Goal: Information Seeking & Learning: Learn about a topic

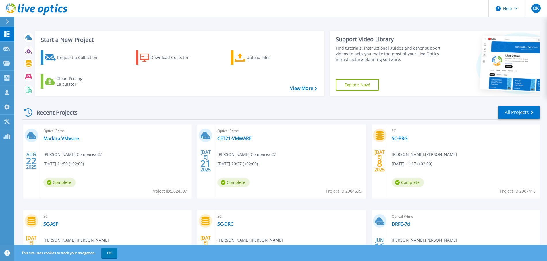
drag, startPoint x: 535, startPoint y: 10, endPoint x: 526, endPoint y: 24, distance: 16.4
click at [535, 10] on span "OK" at bounding box center [535, 8] width 6 height 5
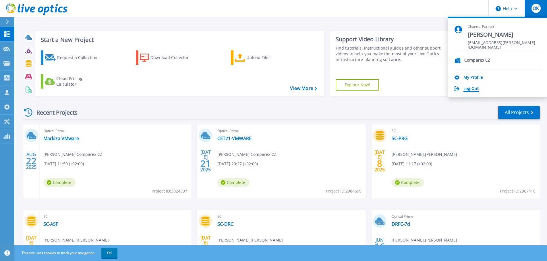
click at [472, 90] on link "Log Out" at bounding box center [470, 88] width 15 height 5
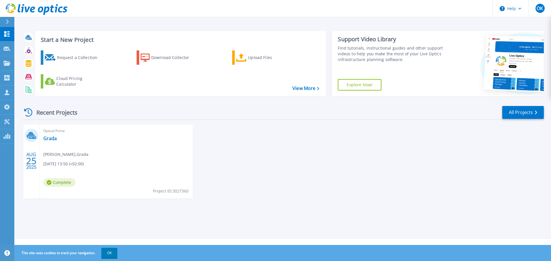
click at [292, 125] on div "[DATE] Optical Prime Grada [PERSON_NAME] , Grada [DATE] 13:50 (+02:00) Complete…" at bounding box center [281, 168] width 526 height 86
click at [277, 138] on div "AUG 25 2025 Optical Prime Grada Petr Cihelka , Grada 08/25/2025, 13:50 (+02:00)…" at bounding box center [281, 168] width 526 height 86
click at [232, 135] on div "AUG 25 2025 Optical Prime Grada Petr Cihelka , Grada 08/25/2025, 13:50 (+02:00)…" at bounding box center [281, 168] width 526 height 86
click at [47, 139] on link "Grada" at bounding box center [49, 139] width 13 height 6
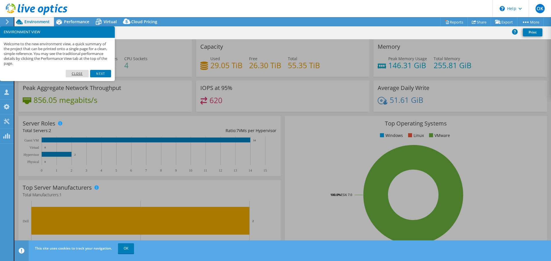
click at [79, 71] on link "Close" at bounding box center [77, 73] width 23 height 7
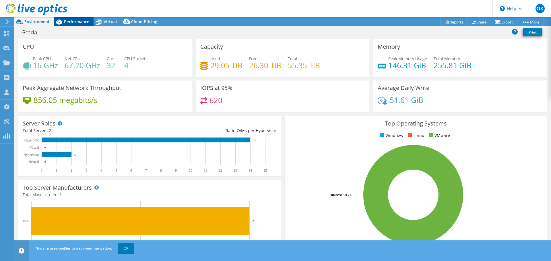
click at [71, 23] on span "Performance" at bounding box center [76, 21] width 25 height 5
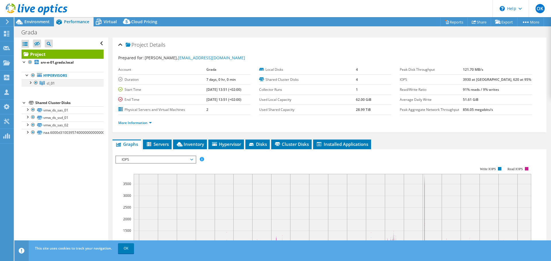
click at [29, 82] on div at bounding box center [30, 83] width 6 height 6
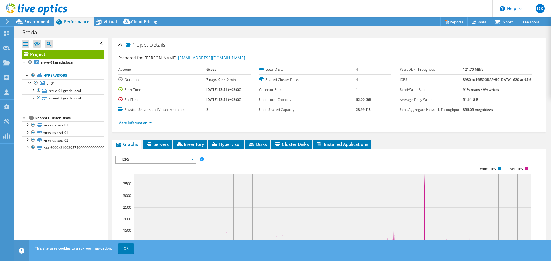
scroll to position [57, 0]
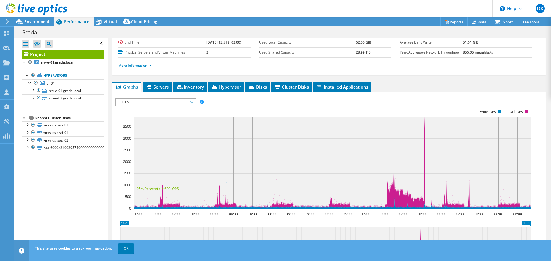
click at [176, 101] on span "IOPS" at bounding box center [156, 102] width 74 height 7
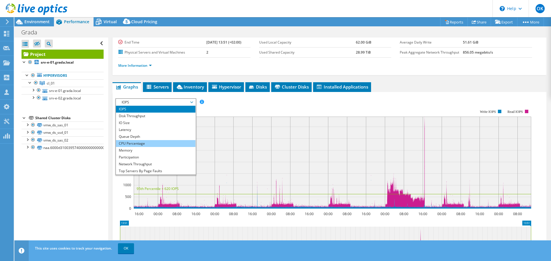
click at [141, 144] on li "CPU Percentage" at bounding box center [156, 143] width 80 height 7
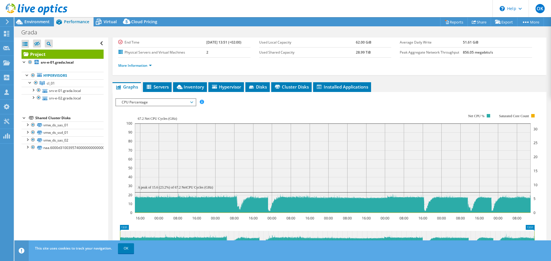
scroll to position [0, 0]
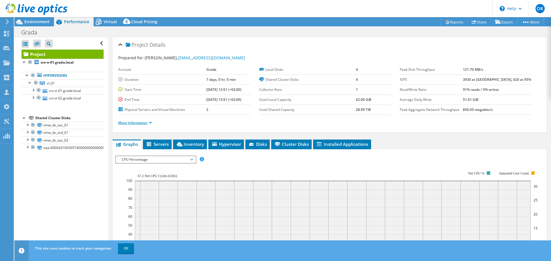
click at [144, 124] on link "More Information" at bounding box center [135, 123] width 34 height 5
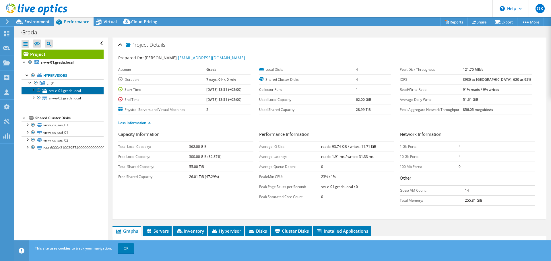
click at [71, 91] on link "srv-e-01.grada.local" at bounding box center [63, 90] width 82 height 7
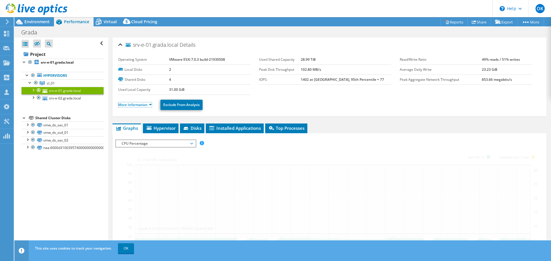
click at [141, 105] on link "More Information" at bounding box center [135, 104] width 34 height 5
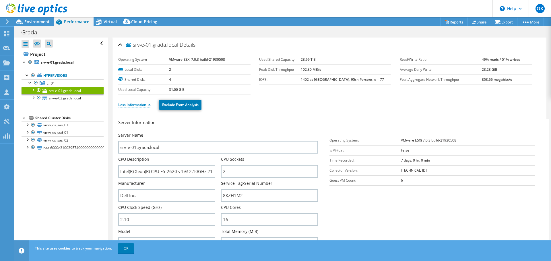
scroll to position [29, 0]
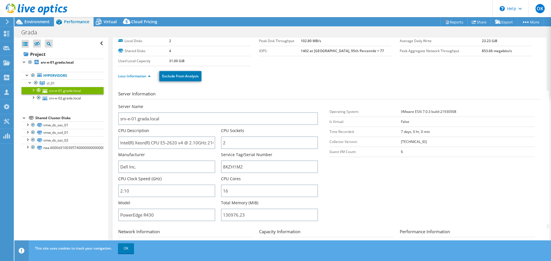
click at [257, 94] on h3 "Server Information" at bounding box center [329, 95] width 422 height 9
drag, startPoint x: 183, startPoint y: 143, endPoint x: 162, endPoint y: 141, distance: 20.7
click at [162, 141] on input "Intel(R) Xeon(R) CPU E5-2620 v4 @ 2.10GHz 210 GHz" at bounding box center [166, 143] width 97 height 13
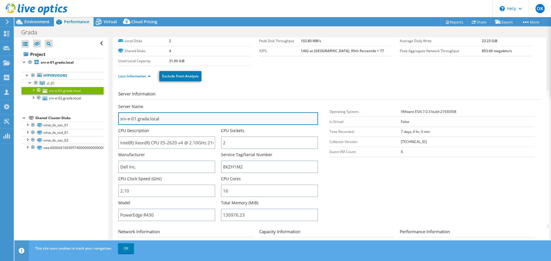
click at [250, 118] on input "srv-e-01.grada.local" at bounding box center [218, 119] width 200 height 13
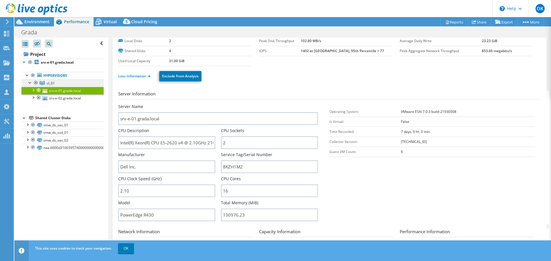
click at [55, 82] on link "cl_01" at bounding box center [63, 83] width 82 height 7
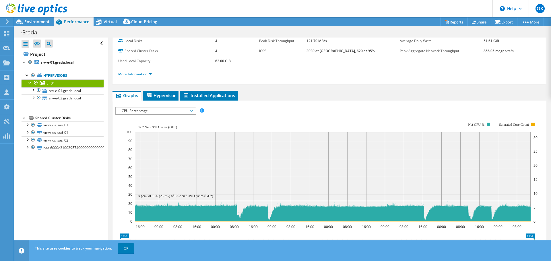
click at [162, 110] on span "CPU Percentage" at bounding box center [156, 111] width 74 height 7
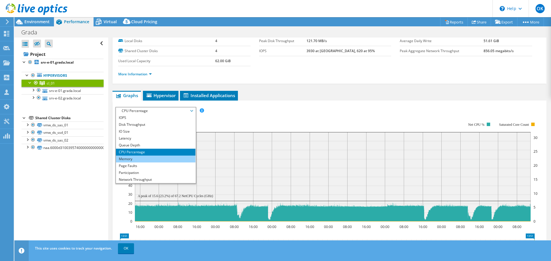
click at [154, 160] on li "Memory" at bounding box center [156, 159] width 80 height 7
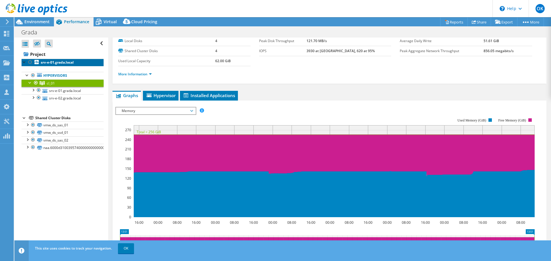
drag, startPoint x: 46, startPoint y: 61, endPoint x: 51, endPoint y: 61, distance: 4.6
click at [46, 61] on b "srv-e-01.grada.local" at bounding box center [57, 62] width 33 height 5
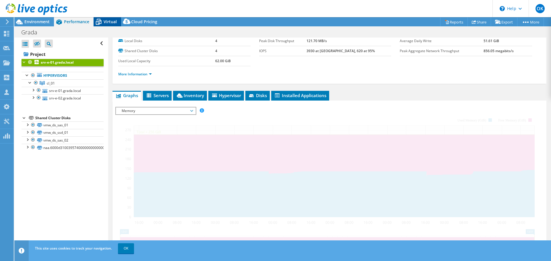
click at [110, 22] on span "Virtual" at bounding box center [110, 21] width 13 height 5
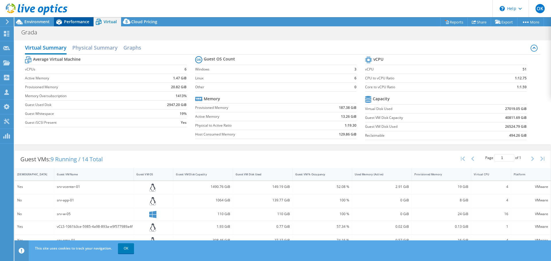
click at [80, 24] on span "Performance" at bounding box center [76, 21] width 25 height 5
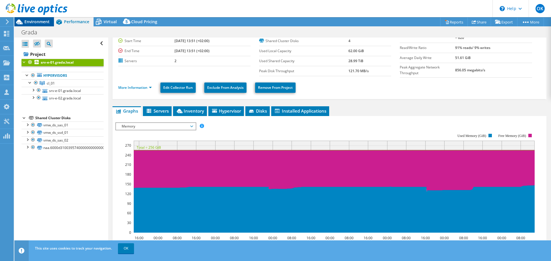
click at [41, 23] on span "Environment" at bounding box center [36, 21] width 25 height 5
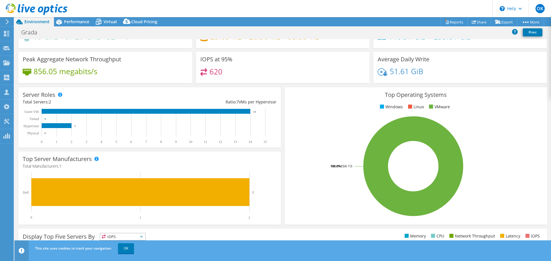
scroll to position [0, 0]
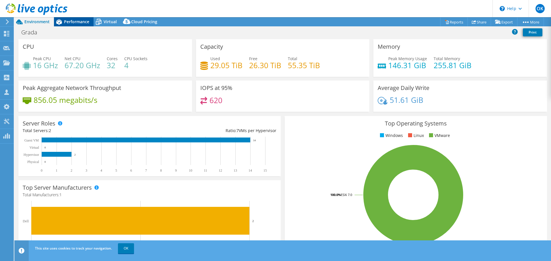
click at [69, 22] on span "Performance" at bounding box center [76, 21] width 25 height 5
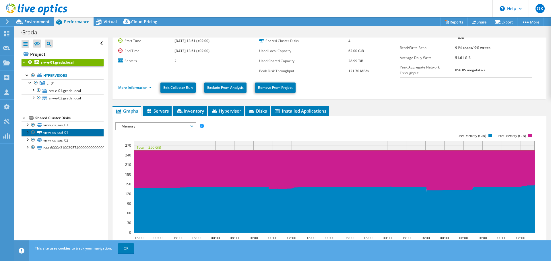
click at [66, 136] on link "vmw_ds_ssd_01" at bounding box center [63, 132] width 82 height 7
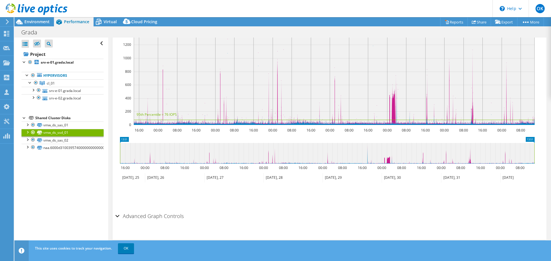
scroll to position [40, 0]
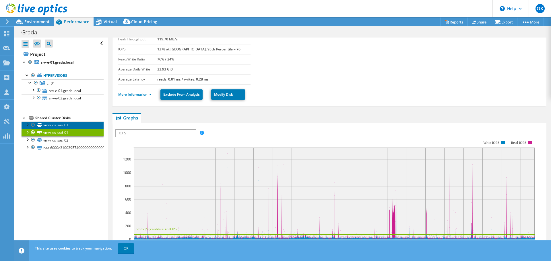
click at [71, 125] on link "vmw_ds_sas_01" at bounding box center [63, 125] width 82 height 7
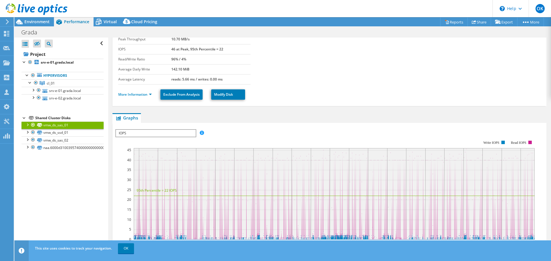
scroll to position [69, 0]
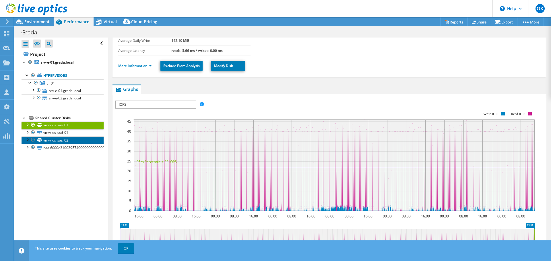
click at [69, 141] on link "vmw_ds_sas_02" at bounding box center [63, 140] width 82 height 7
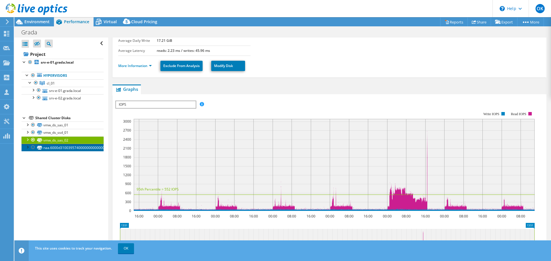
drag, startPoint x: 71, startPoint y: 146, endPoint x: 123, endPoint y: 160, distance: 53.5
click at [71, 146] on link "naa.6000d310039574000000000000000015" at bounding box center [63, 147] width 82 height 7
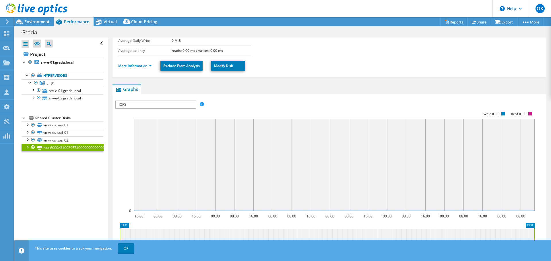
scroll to position [0, 0]
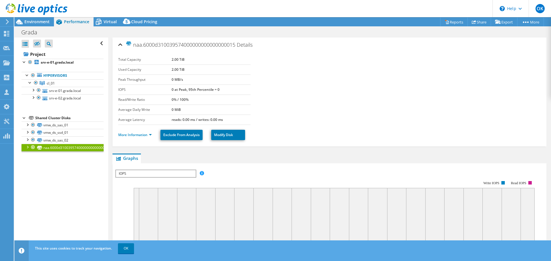
click at [52, 118] on div "Shared Cluster Disks" at bounding box center [69, 118] width 68 height 7
click at [54, 62] on b "srv-e-01.grada.local" at bounding box center [57, 62] width 33 height 5
